Goal: Task Accomplishment & Management: Manage account settings

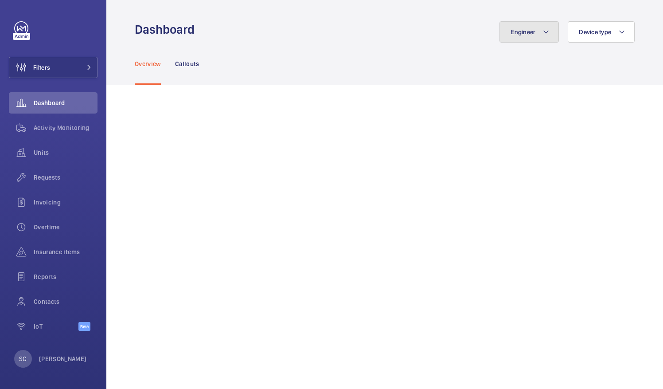
click at [534, 40] on button "Engineer" at bounding box center [528, 31] width 59 height 21
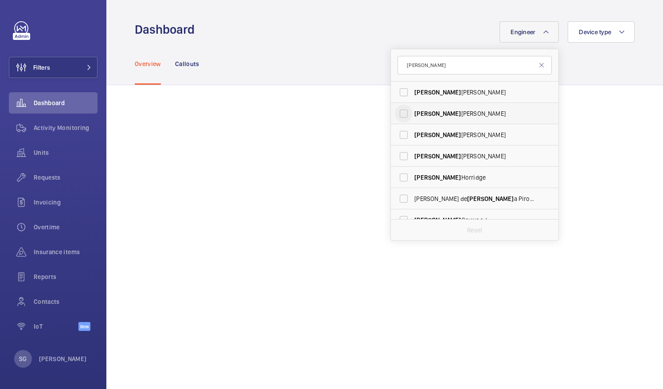
type input "paul"
click at [400, 113] on input "Paul Collyer" at bounding box center [404, 114] width 18 height 18
checkbox input "true"
click at [538, 64] on mat-icon at bounding box center [541, 65] width 7 height 7
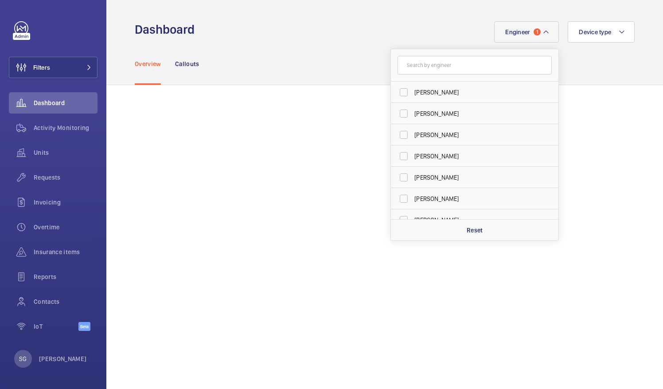
click at [582, 63] on div "Overview Callouts" at bounding box center [385, 64] width 500 height 42
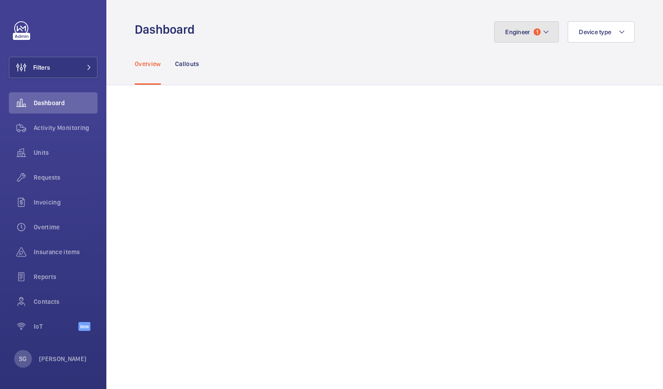
click at [533, 30] on span "1" at bounding box center [536, 31] width 7 height 7
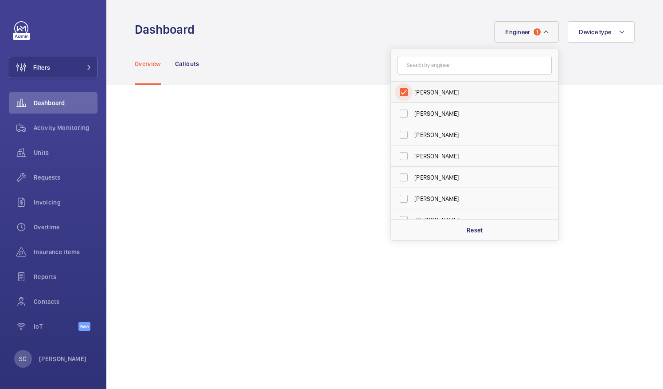
click at [395, 94] on input "Paul Collyer" at bounding box center [404, 92] width 18 height 18
checkbox input "false"
click at [300, 73] on div "Overview Callouts" at bounding box center [385, 64] width 500 height 42
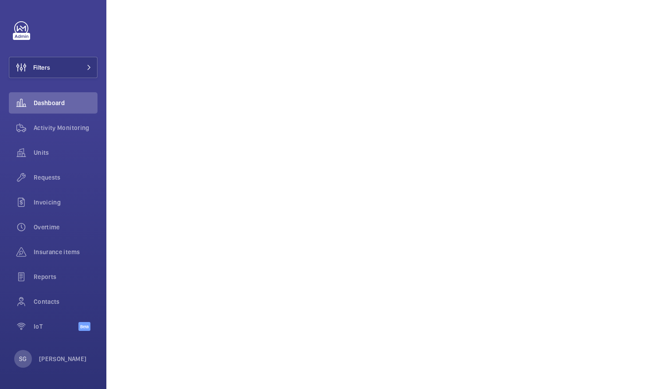
scroll to position [168, 0]
click at [70, 123] on div "Activity Monitoring" at bounding box center [53, 127] width 89 height 21
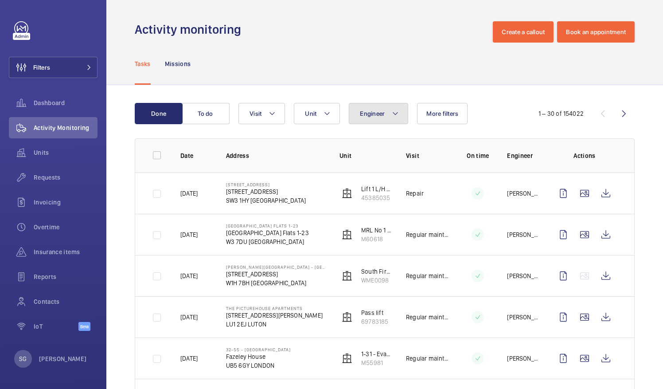
click at [383, 117] on button "Engineer" at bounding box center [378, 113] width 59 height 21
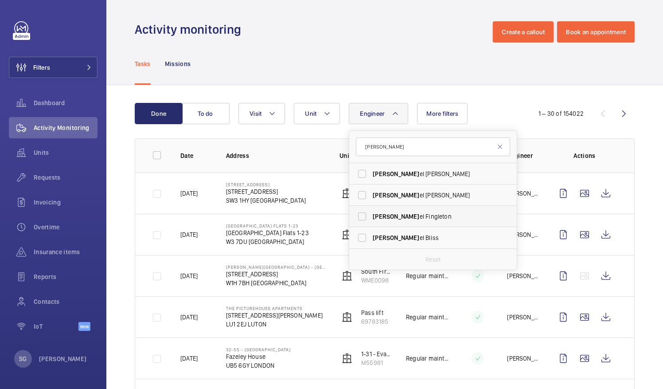
type input "dani"
click at [399, 215] on span "Dani el Fingleton" at bounding box center [434, 216] width 122 height 9
click at [371, 215] on input "Dani el Fingleton" at bounding box center [362, 216] width 18 height 18
checkbox input "true"
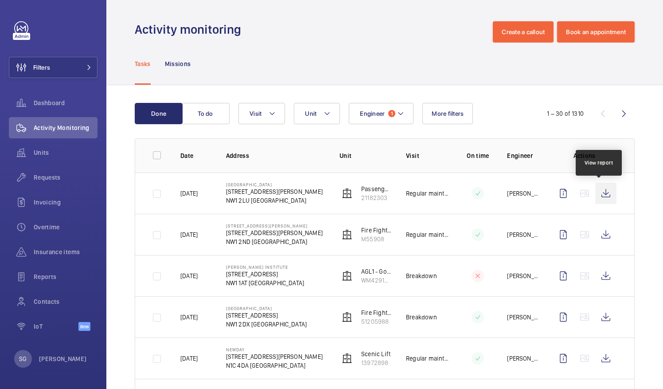
click at [596, 190] on wm-front-icon-button at bounding box center [605, 193] width 21 height 21
click at [319, 28] on div "Activity monitoring Create a callout Book an appointment" at bounding box center [385, 31] width 500 height 21
click at [65, 104] on span "Dashboard" at bounding box center [66, 102] width 64 height 9
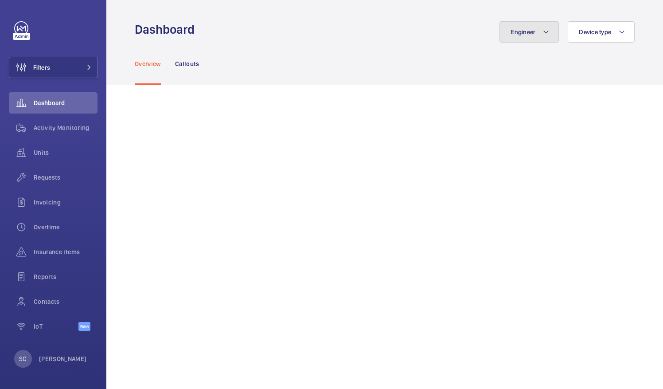
click at [529, 30] on button "Engineer" at bounding box center [528, 31] width 59 height 21
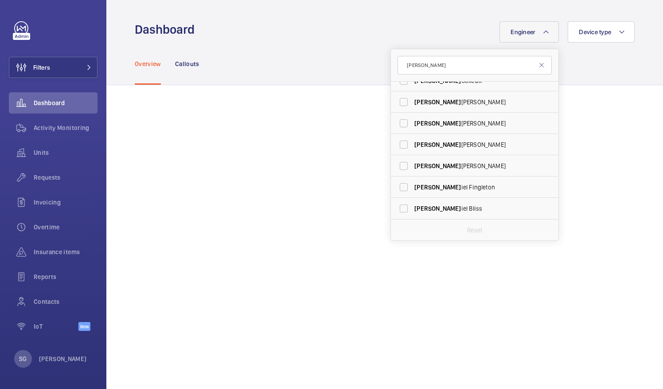
scroll to position [33, 0]
type input "dan"
click at [399, 186] on input "Dan iel Fingleton" at bounding box center [404, 187] width 18 height 18
checkbox input "true"
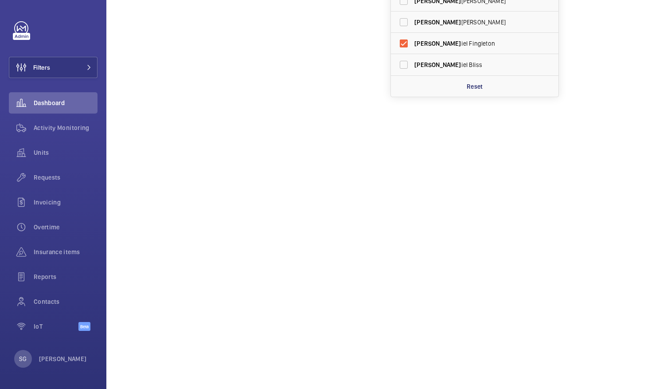
scroll to position [153, 0]
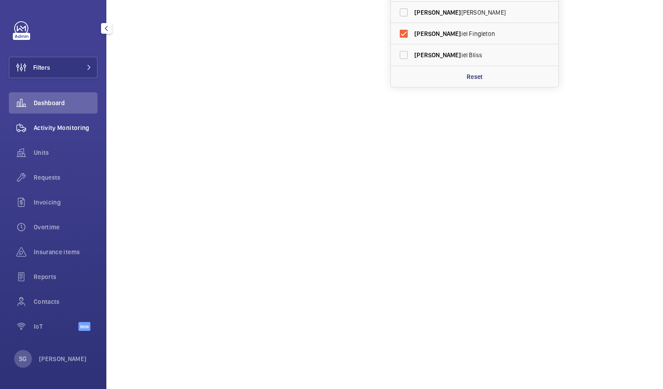
click at [65, 128] on span "Activity Monitoring" at bounding box center [66, 127] width 64 height 9
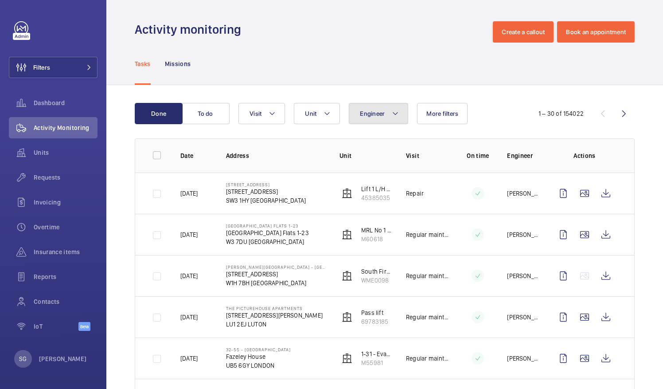
click at [381, 109] on button "Engineer" at bounding box center [378, 113] width 59 height 21
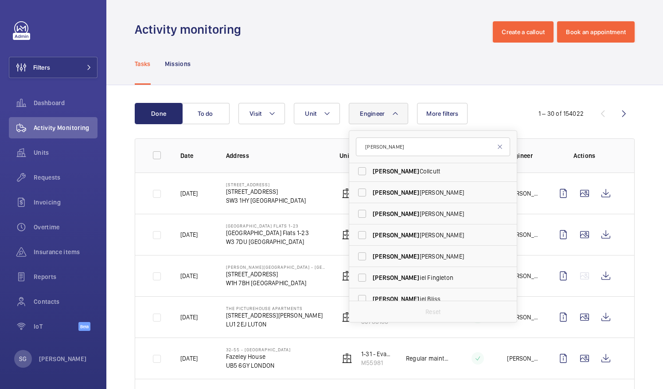
scroll to position [33, 0]
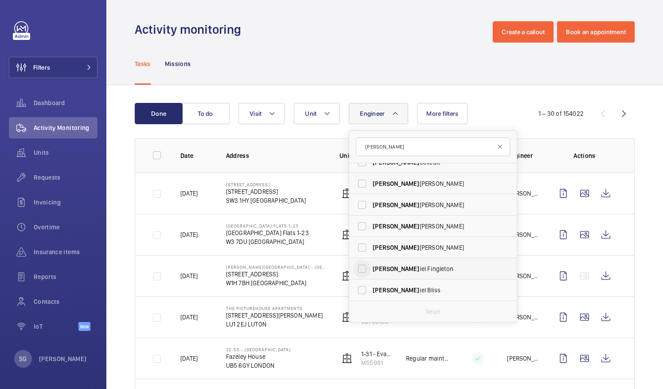
type input "dan"
click at [359, 266] on input "Dan iel Fingleton" at bounding box center [362, 269] width 18 height 18
checkbox input "true"
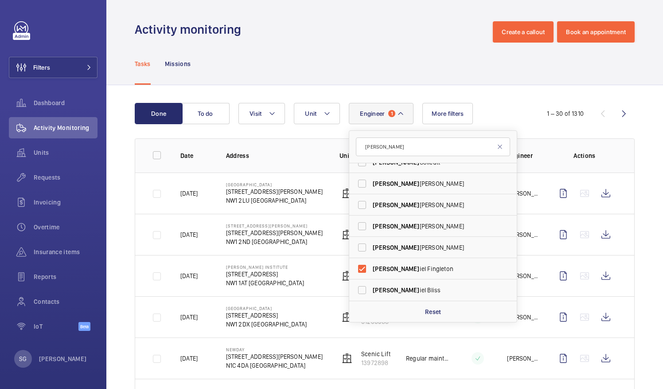
click at [301, 46] on div "Tasks Missions" at bounding box center [385, 64] width 500 height 42
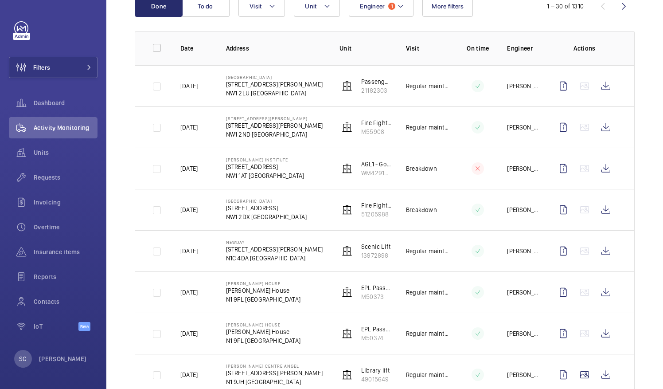
scroll to position [75, 0]
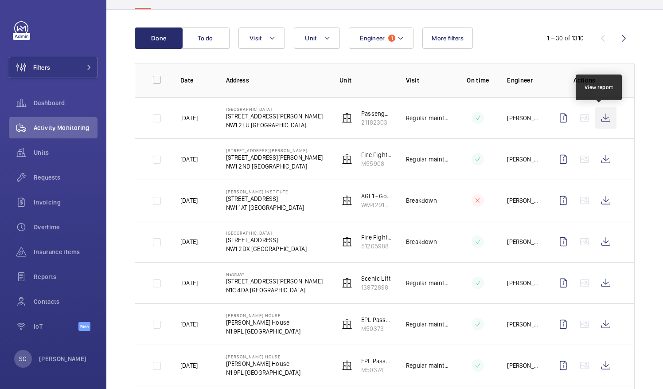
click at [598, 118] on wm-front-icon-button at bounding box center [605, 117] width 21 height 21
click at [58, 99] on span "Dashboard" at bounding box center [66, 102] width 64 height 9
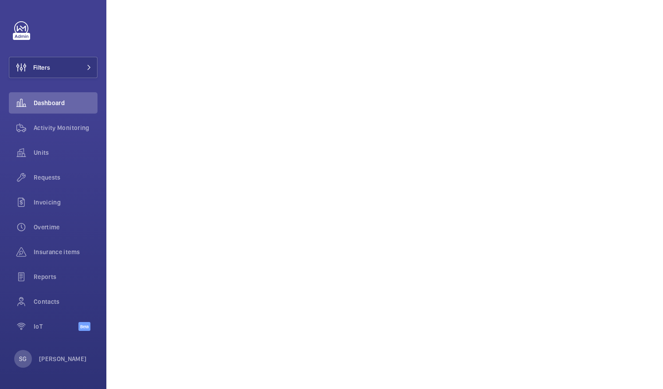
scroll to position [209, 0]
click at [67, 131] on span "Activity Monitoring" at bounding box center [66, 127] width 64 height 9
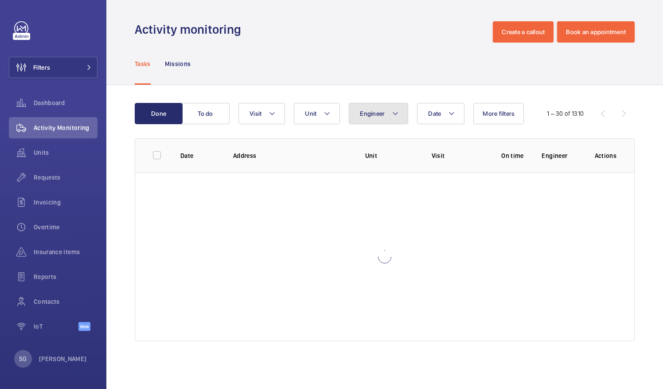
click at [381, 110] on span "Engineer" at bounding box center [372, 113] width 25 height 7
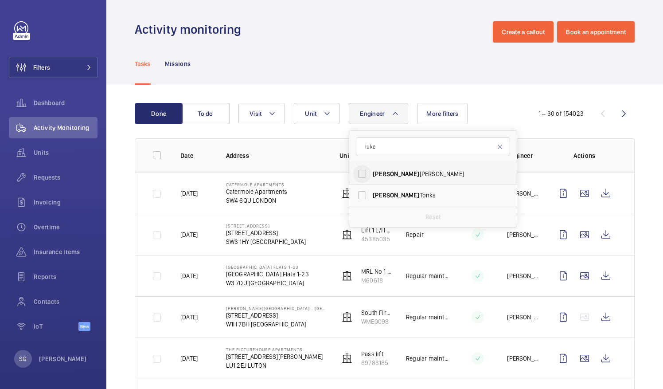
type input "luke"
click at [363, 173] on input "Luke Robinson" at bounding box center [362, 174] width 18 height 18
checkbox input "true"
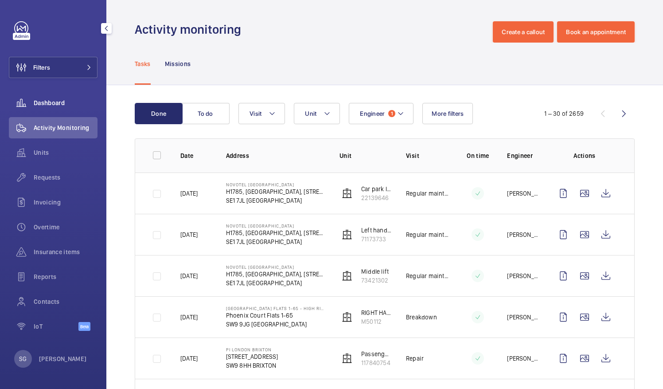
click at [49, 104] on span "Dashboard" at bounding box center [66, 102] width 64 height 9
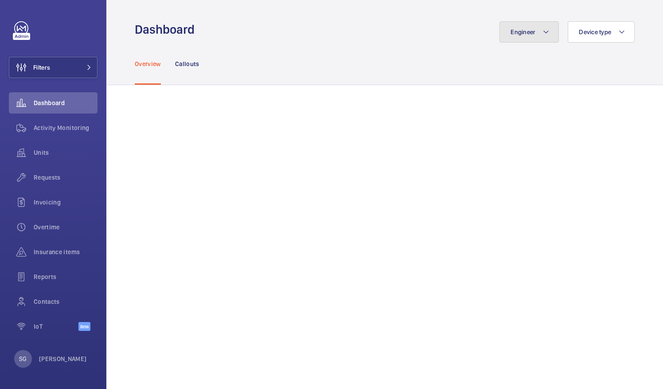
click at [534, 36] on button "Engineer" at bounding box center [528, 31] width 59 height 21
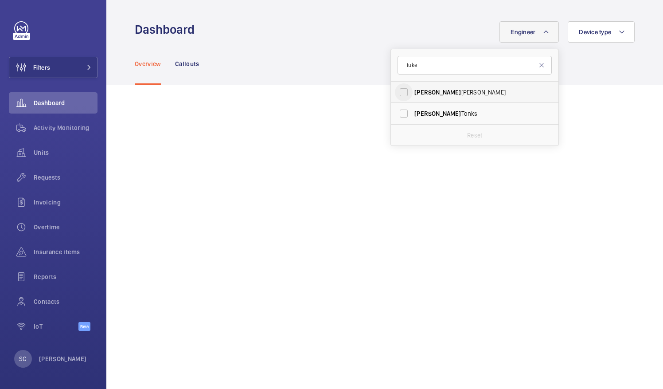
type input "luke"
click at [398, 95] on input "Luke Robinson" at bounding box center [404, 92] width 18 height 18
click at [395, 90] on input "Luke Robinson" at bounding box center [404, 92] width 18 height 18
checkbox input "false"
click at [348, 43] on div "Overview Callouts" at bounding box center [385, 64] width 500 height 42
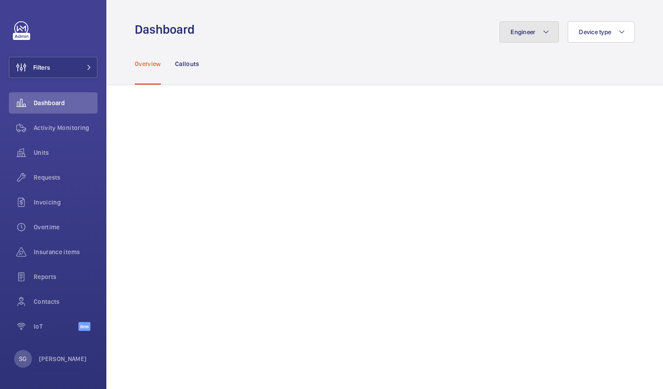
click at [533, 30] on button "Engineer" at bounding box center [528, 31] width 59 height 21
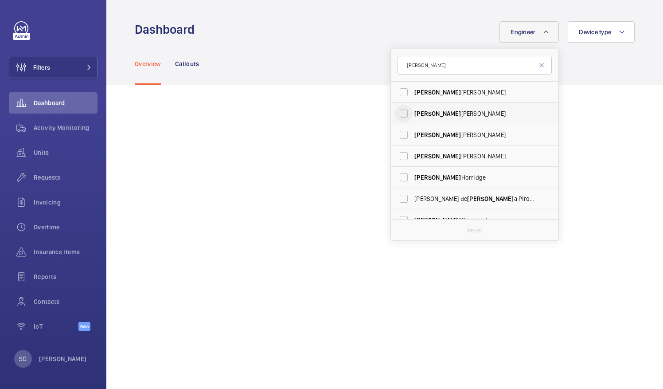
type input "paul"
click at [399, 113] on input "Paul Collyer" at bounding box center [404, 114] width 18 height 18
checkbox input "true"
click at [262, 58] on div "Overview Callouts" at bounding box center [385, 64] width 500 height 42
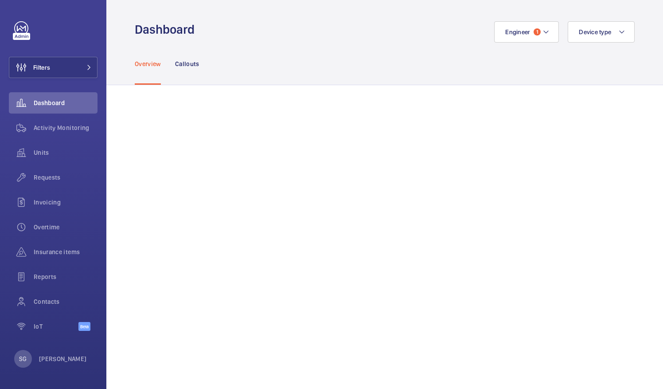
scroll to position [221, 0]
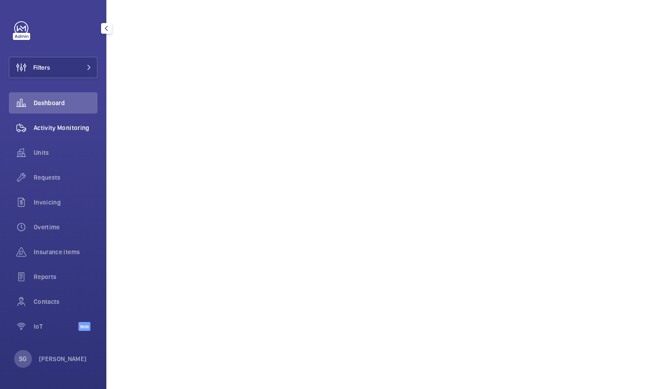
click at [42, 132] on div "Activity Monitoring" at bounding box center [53, 127] width 89 height 21
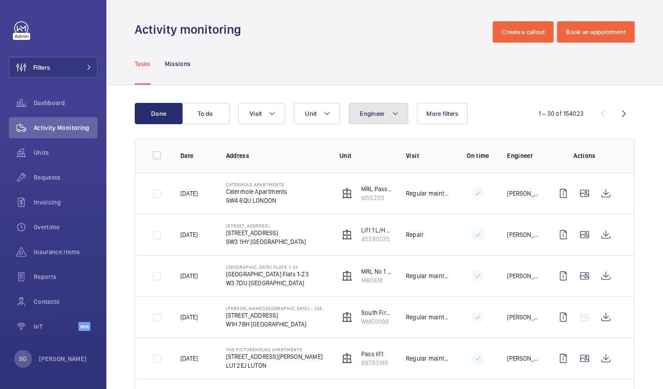
click at [385, 115] on button "Engineer" at bounding box center [378, 113] width 59 height 21
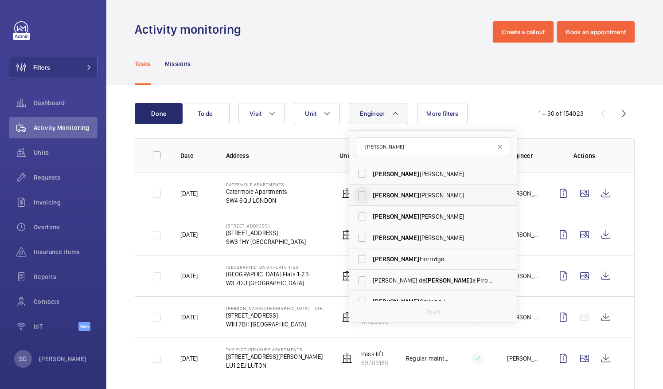
type input "paul"
click at [363, 191] on input "Paul Collyer" at bounding box center [362, 195] width 18 height 18
checkbox input "true"
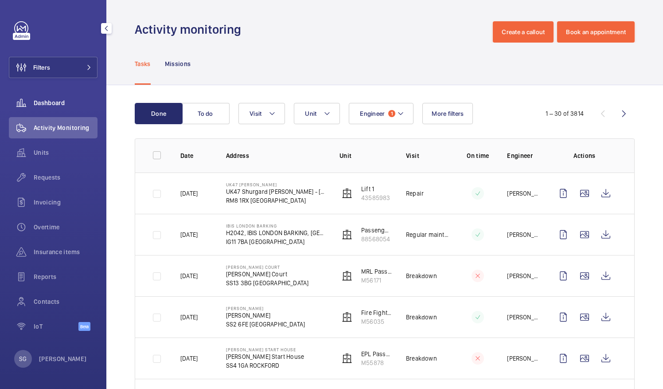
click at [63, 106] on span "Dashboard" at bounding box center [66, 102] width 64 height 9
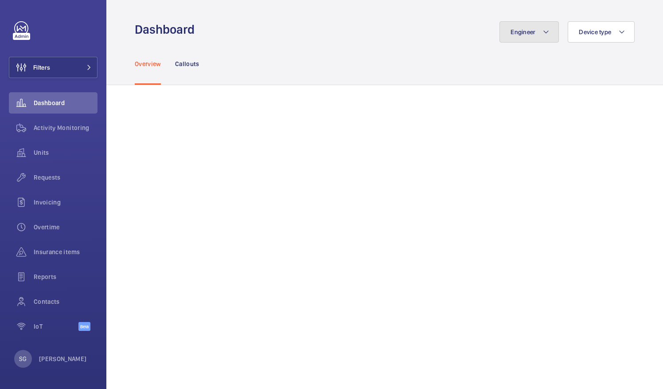
click at [526, 33] on span "Engineer" at bounding box center [522, 31] width 25 height 7
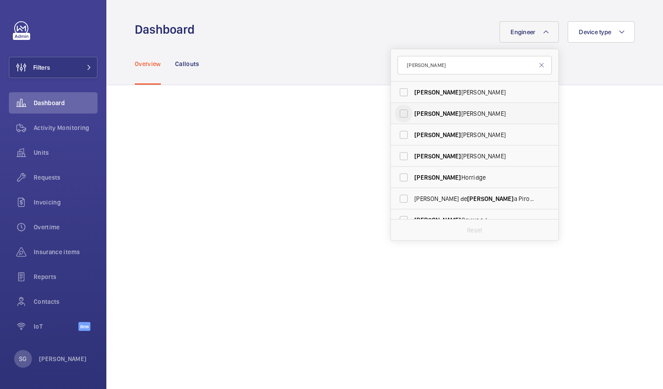
type input "paul"
click at [395, 114] on input "Paul Collyer" at bounding box center [404, 114] width 18 height 18
checkbox input "true"
click at [51, 136] on div "Activity Monitoring" at bounding box center [53, 127] width 89 height 21
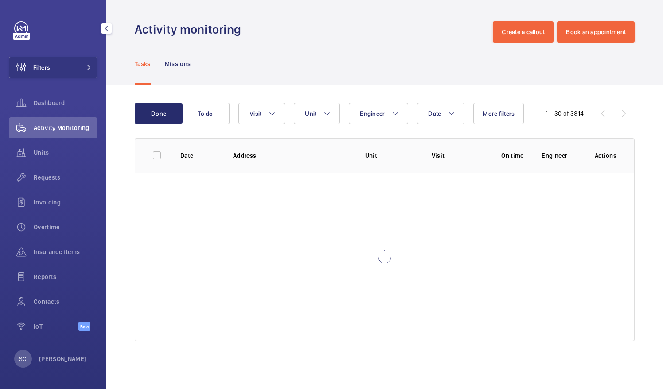
click at [51, 136] on div "Activity Monitoring" at bounding box center [53, 127] width 89 height 21
click at [68, 70] on button "Filters" at bounding box center [53, 67] width 89 height 21
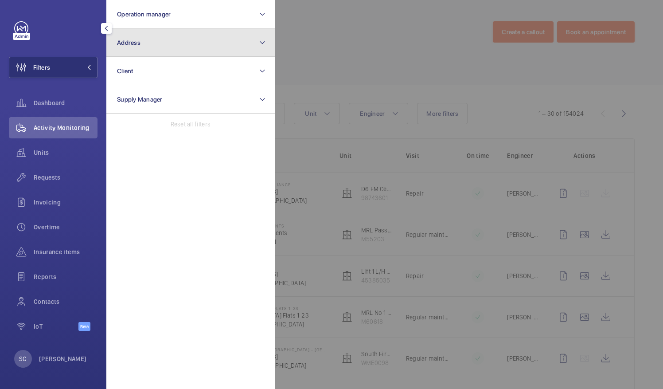
click at [184, 35] on button "Address" at bounding box center [190, 42] width 168 height 28
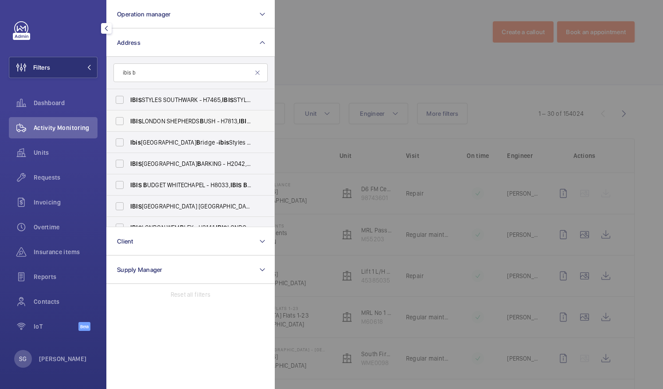
type input "ibis b"
click at [208, 115] on label "IBIS LONDON SHEPHERDS B USH - H7813, IBIS LONDON SHEPHERDS B USH, 3-5 Rockley R…" at bounding box center [184, 120] width 154 height 21
click at [128, 115] on input "IBIS LONDON SHEPHERDS B USH - H7813, IBIS LONDON SHEPHERDS B USH, 3-5 Rockley R…" at bounding box center [120, 121] width 18 height 18
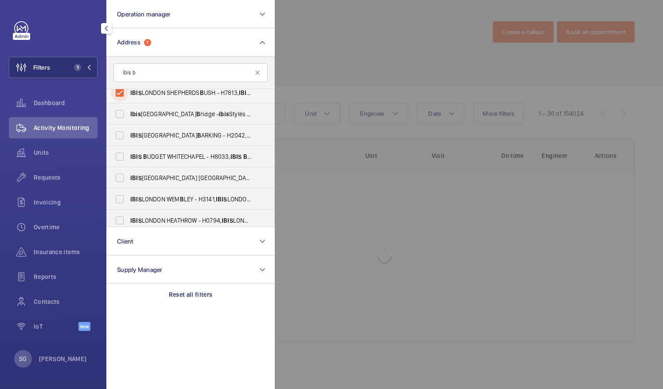
scroll to position [31, 0]
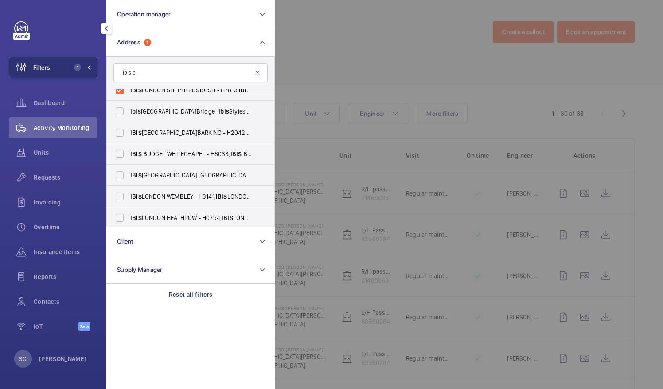
click at [177, 87] on form "ibis b" at bounding box center [190, 73] width 167 height 32
click at [121, 90] on input "IBIS LONDON SHEPHERDS B USH - H7813, IBIS LONDON SHEPHERDS B USH, 3-5 Rockley R…" at bounding box center [120, 90] width 18 height 18
checkbox input "false"
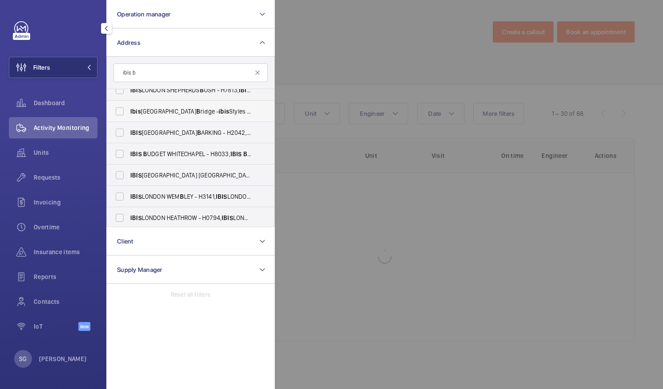
click at [145, 110] on span "Ibis London B ridge - ibis Styles London Southwark - near B orough Market, LOND…" at bounding box center [191, 111] width 122 height 9
click at [128, 110] on input "Ibis London B ridge - ibis Styles London Southwark - near B orough Market, LOND…" at bounding box center [120, 111] width 18 height 18
click at [148, 110] on span "Ibis London B ridge - ibis Styles London Southwark - near B orough Market, LOND…" at bounding box center [191, 111] width 122 height 9
click at [128, 110] on input "Ibis London B ridge - ibis Styles London Southwark - near B orough Market, LOND…" at bounding box center [120, 111] width 18 height 18
checkbox input "false"
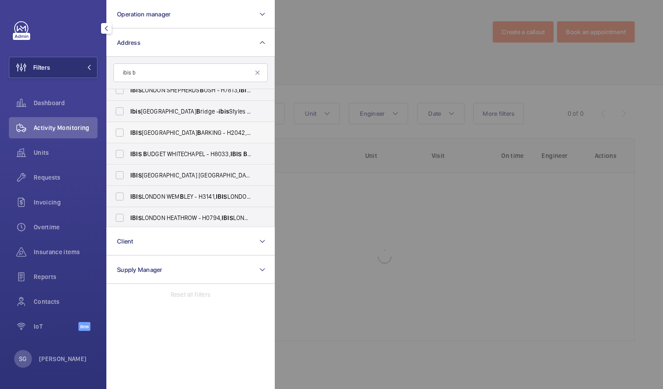
click at [148, 134] on span "IBIS LONDON B ARKING - H2042, IBIS LONDON B ARKING, High b ridge Rd, LONDON IG1…" at bounding box center [191, 132] width 122 height 9
click at [128, 134] on input "IBIS LONDON B ARKING - H2042, IBIS LONDON B ARKING, High b ridge Rd, LONDON IG1…" at bounding box center [120, 133] width 18 height 18
checkbox input "true"
click at [418, 66] on div at bounding box center [606, 194] width 663 height 389
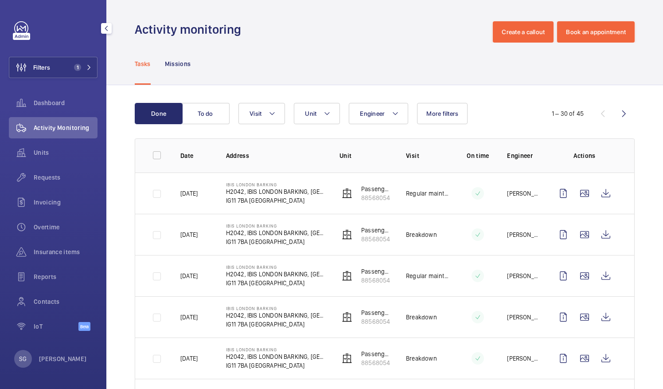
click at [64, 168] on div "Requests" at bounding box center [53, 177] width 89 height 21
click at [66, 137] on div "Activity Monitoring" at bounding box center [53, 127] width 89 height 21
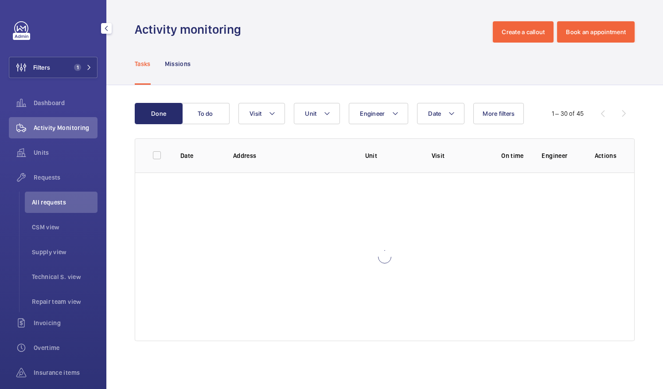
click at [66, 136] on div "Activity Monitoring" at bounding box center [53, 127] width 89 height 21
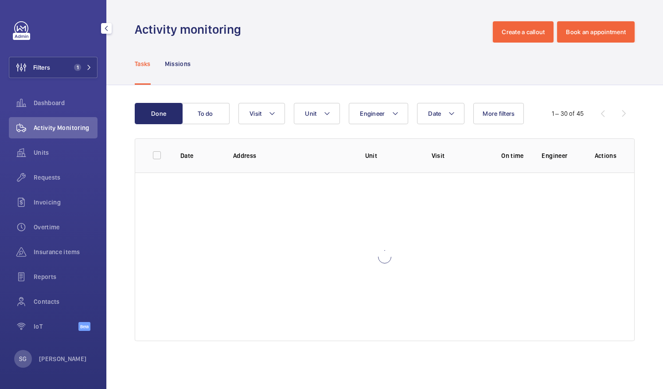
click at [66, 136] on div "Activity Monitoring" at bounding box center [53, 127] width 89 height 21
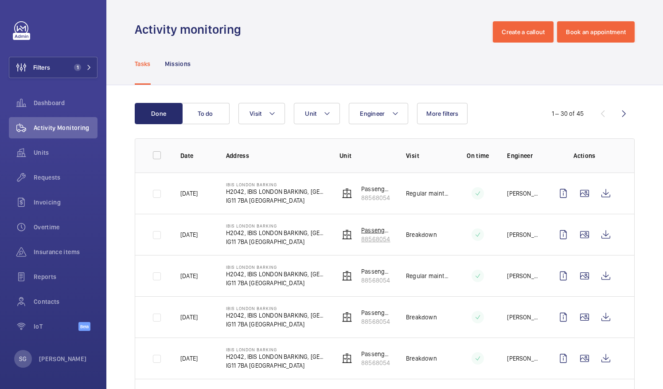
scroll to position [35, 0]
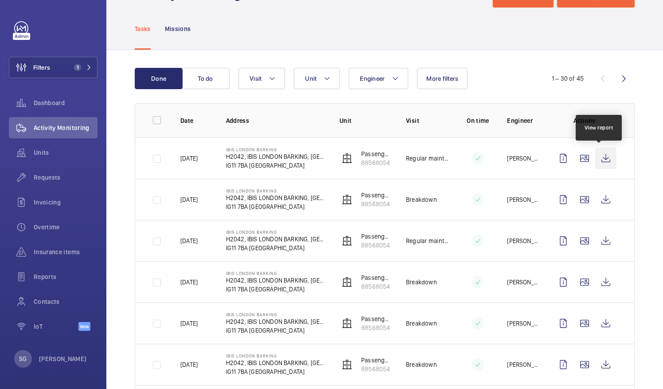
click at [595, 157] on wm-front-icon-button at bounding box center [605, 158] width 21 height 21
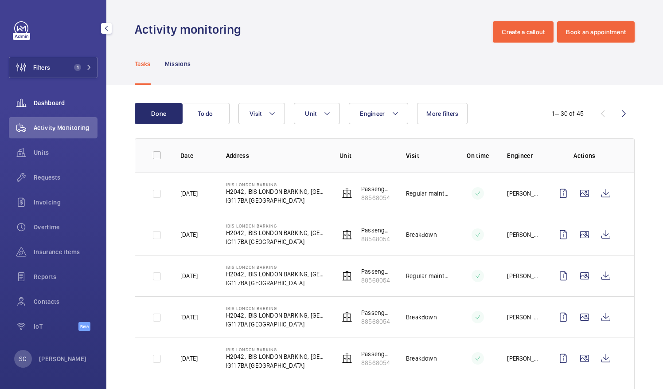
click at [54, 109] on div "Dashboard" at bounding box center [53, 102] width 89 height 21
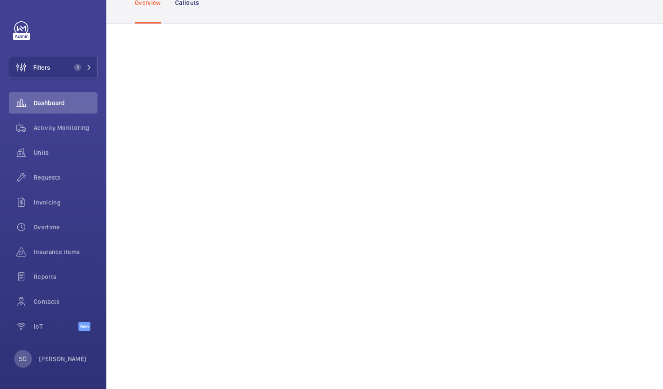
scroll to position [61, 0]
click at [93, 68] on button "Filters 1" at bounding box center [53, 67] width 89 height 21
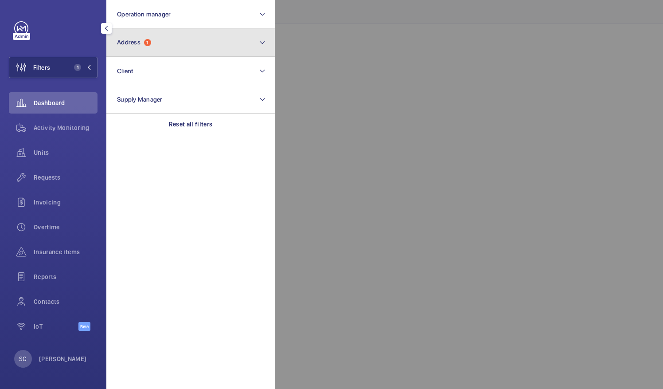
click at [177, 38] on button "Address 1" at bounding box center [190, 42] width 168 height 28
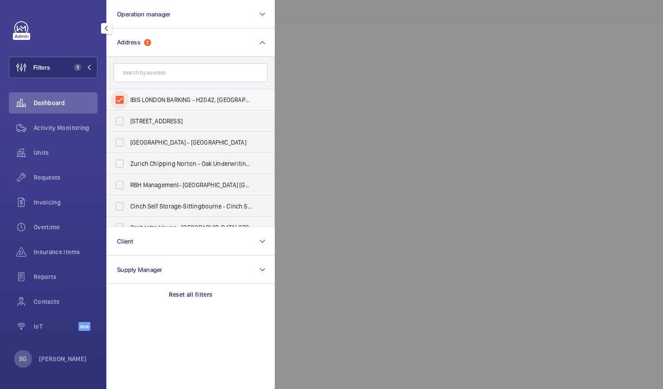
click at [121, 99] on input "IBIS LONDON BARKING - H2042, IBIS LONDON BARKING, Highbridge Rd, LONDON IG11 7BA" at bounding box center [120, 100] width 18 height 18
checkbox input "false"
click at [330, 43] on div at bounding box center [606, 194] width 663 height 389
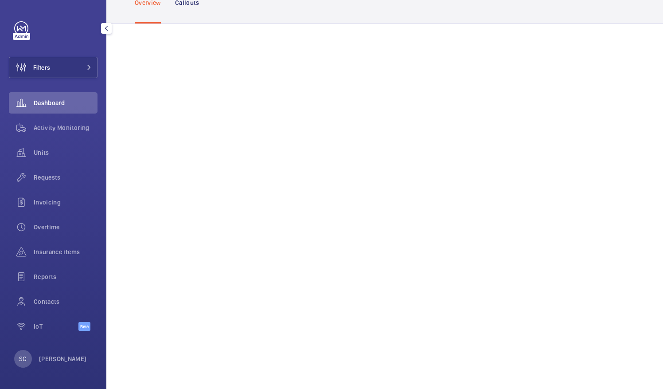
click at [64, 103] on span "Dashboard" at bounding box center [66, 102] width 64 height 9
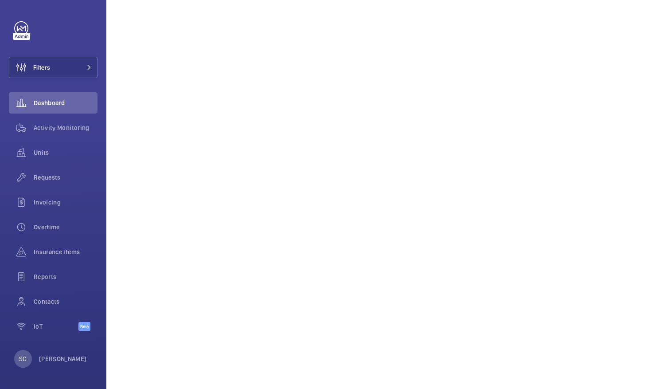
scroll to position [259, 0]
